Goal: Information Seeking & Learning: Learn about a topic

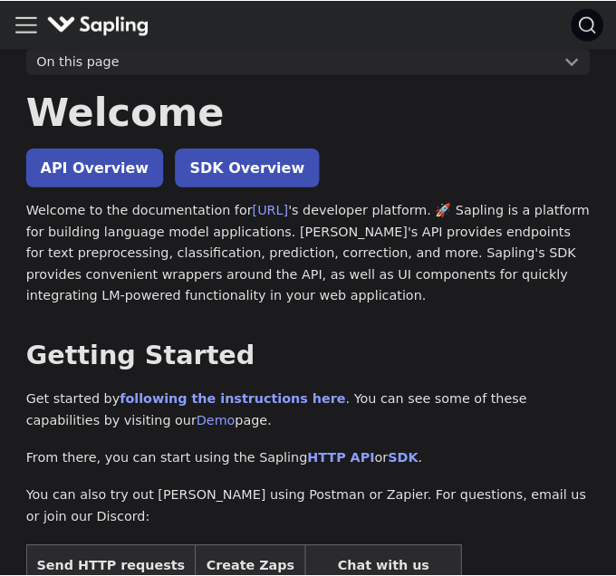
scroll to position [52, 0]
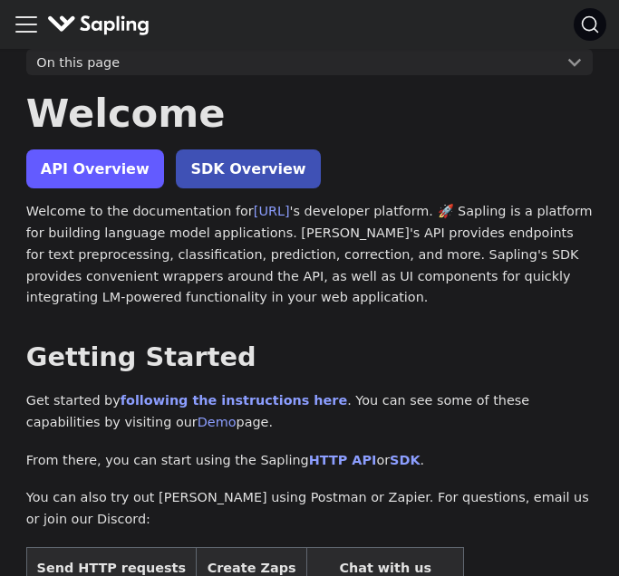
click at [114, 171] on link "API Overview" at bounding box center [95, 168] width 138 height 39
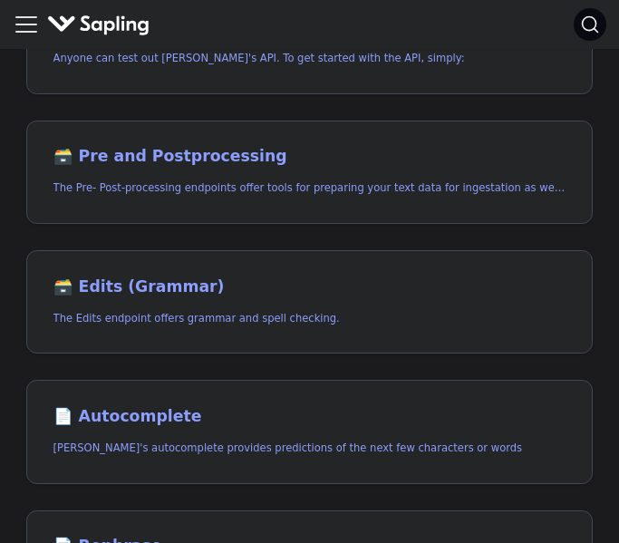
scroll to position [238, 0]
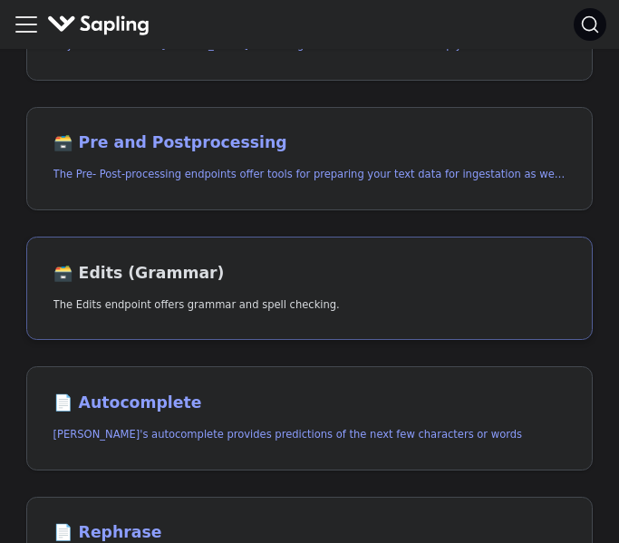
click at [435, 267] on h2 "🗃️ Edits (Grammar)" at bounding box center [309, 274] width 513 height 20
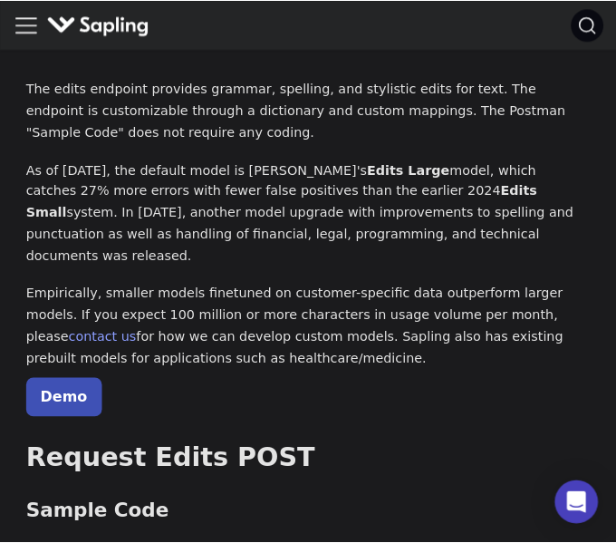
scroll to position [126, 0]
